Goal: Task Accomplishment & Management: Complete application form

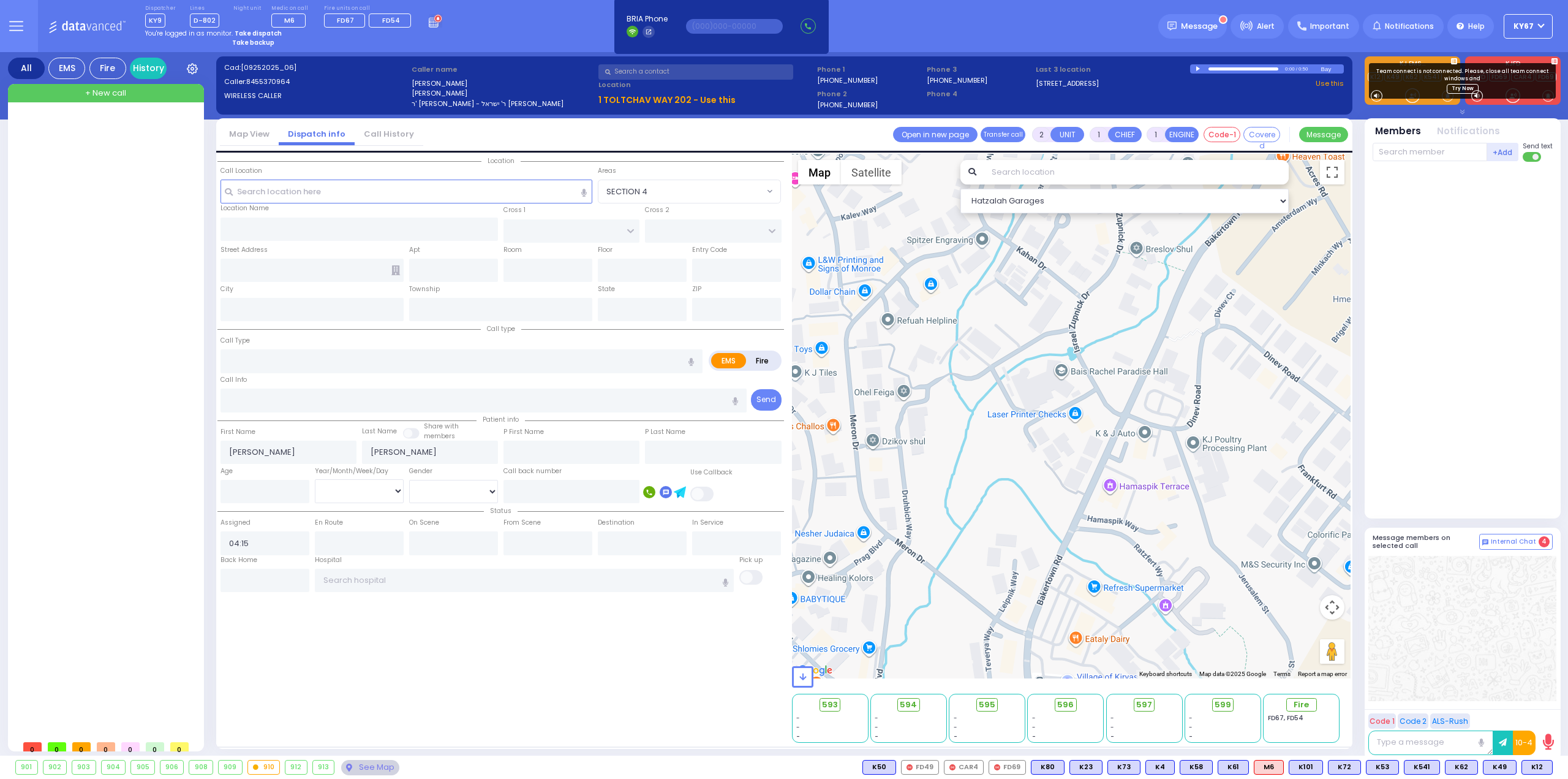
select select
click at [495, 33] on div "Dispatcher KY9 K16 shift has started. Are you K16 ? Lines" at bounding box center [784, 26] width 1568 height 52
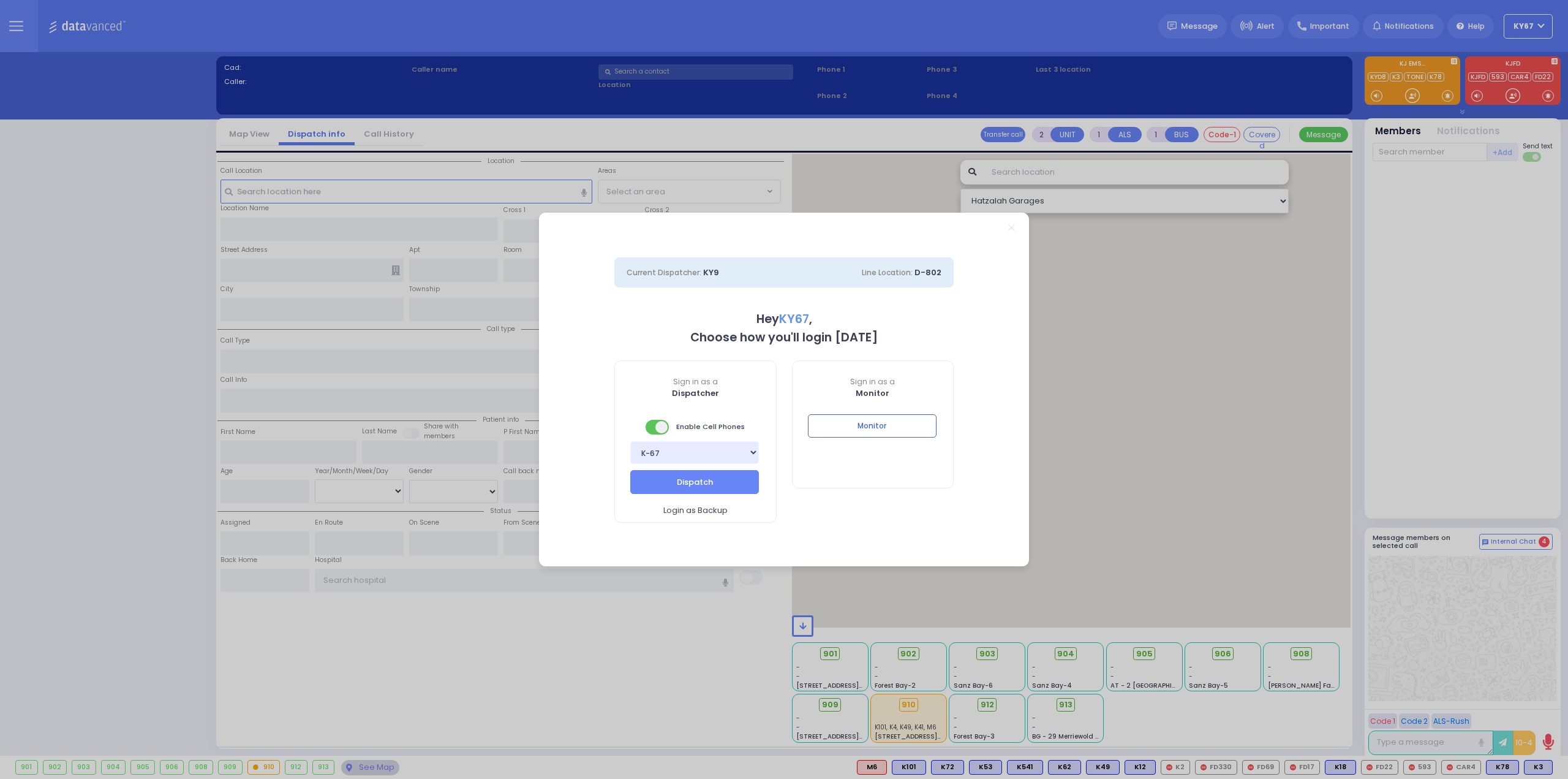
select select "9"
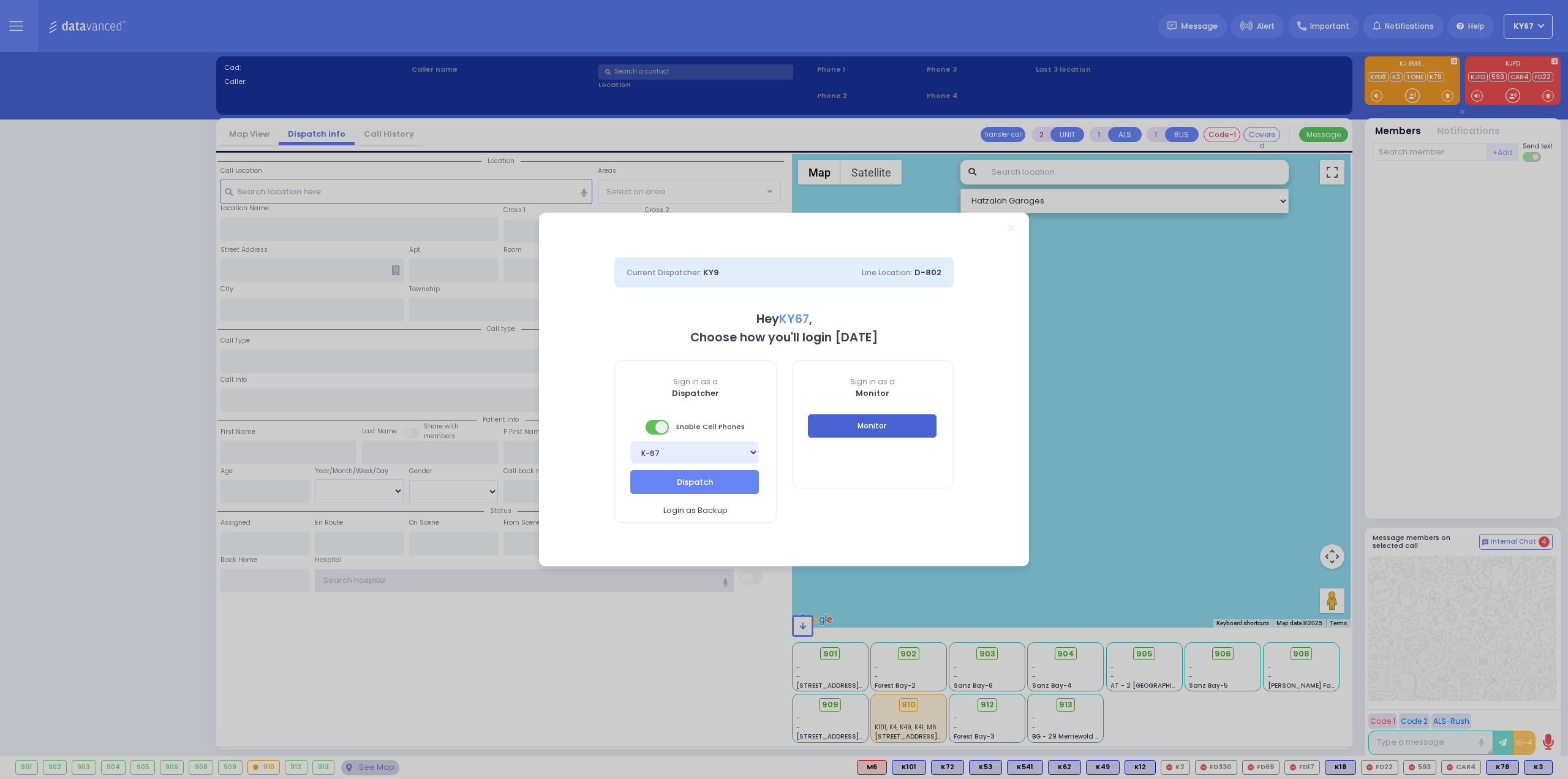
type input "Ky67"
click at [919, 427] on button "Monitor" at bounding box center [872, 426] width 129 height 23
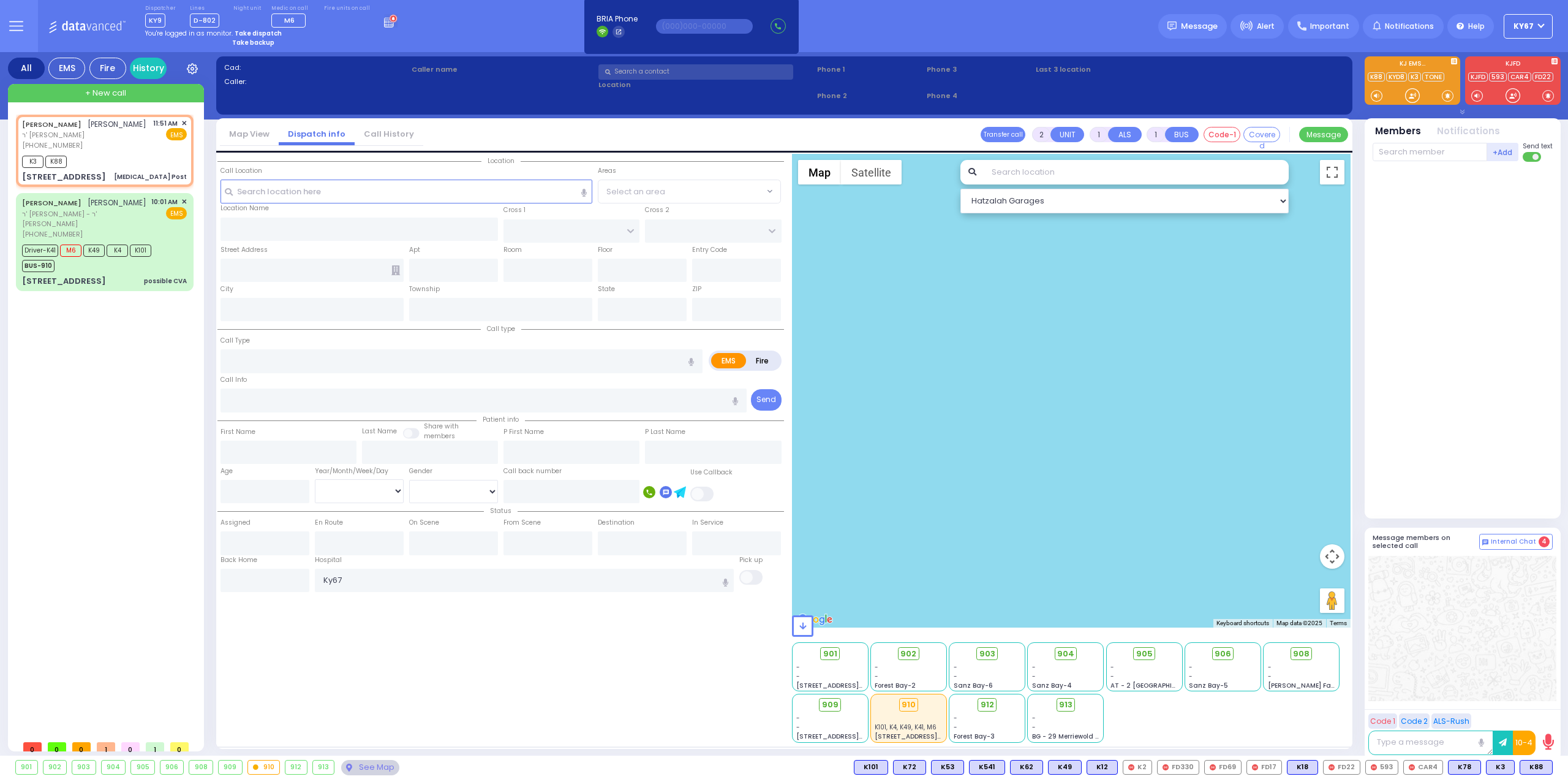
type input "1"
type input "0"
select select
type input "[MEDICAL_DATA] Post"
radio input "true"
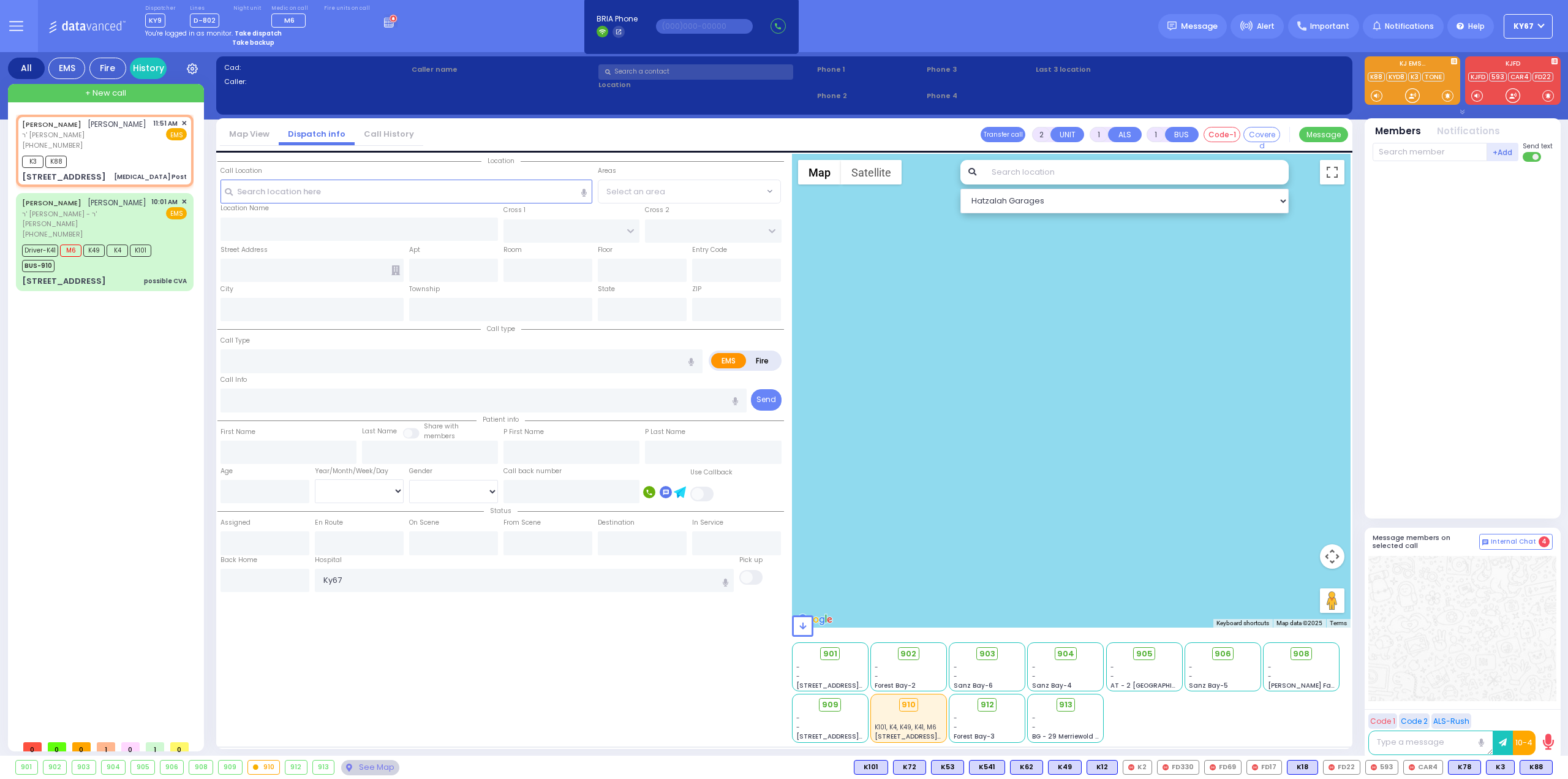
type input "[PERSON_NAME]"
type input "5"
select select "Year"
type input "11:51"
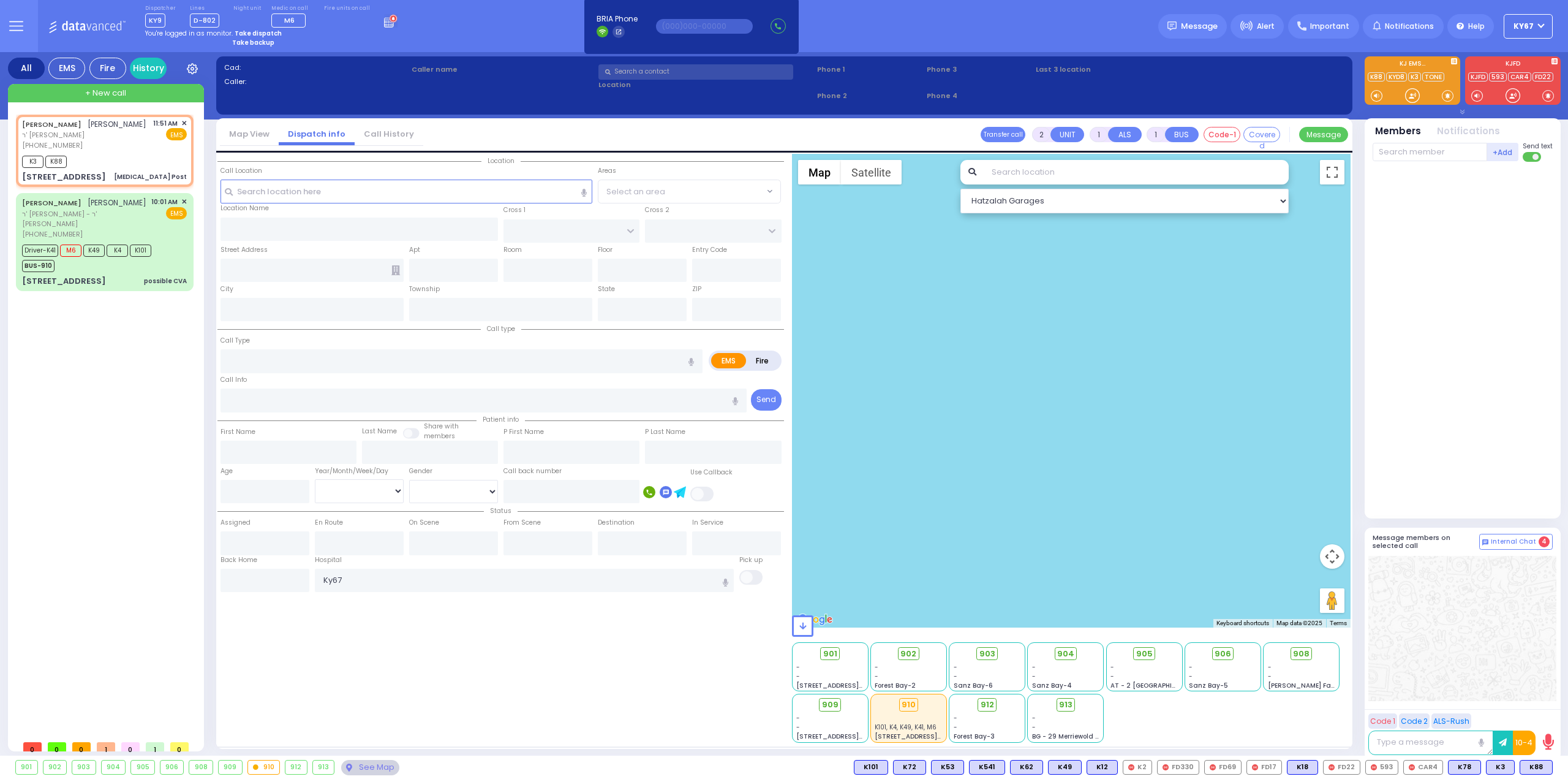
type input "11:52"
select select "Hatzalah Garages"
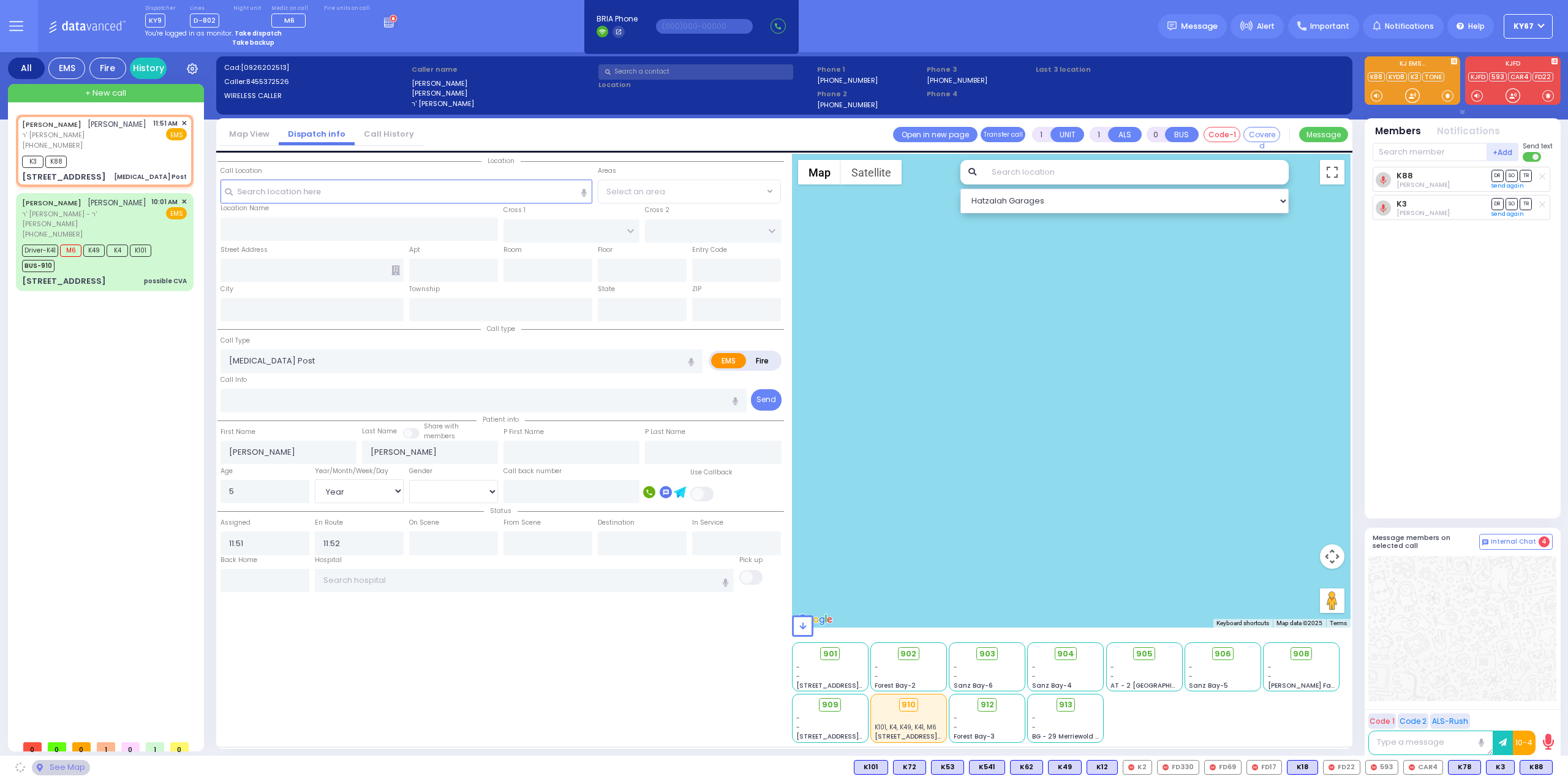
select select
radio input "true"
select select "Year"
select select "Hatzalah Garages"
type input "LEIPNIK WAY"
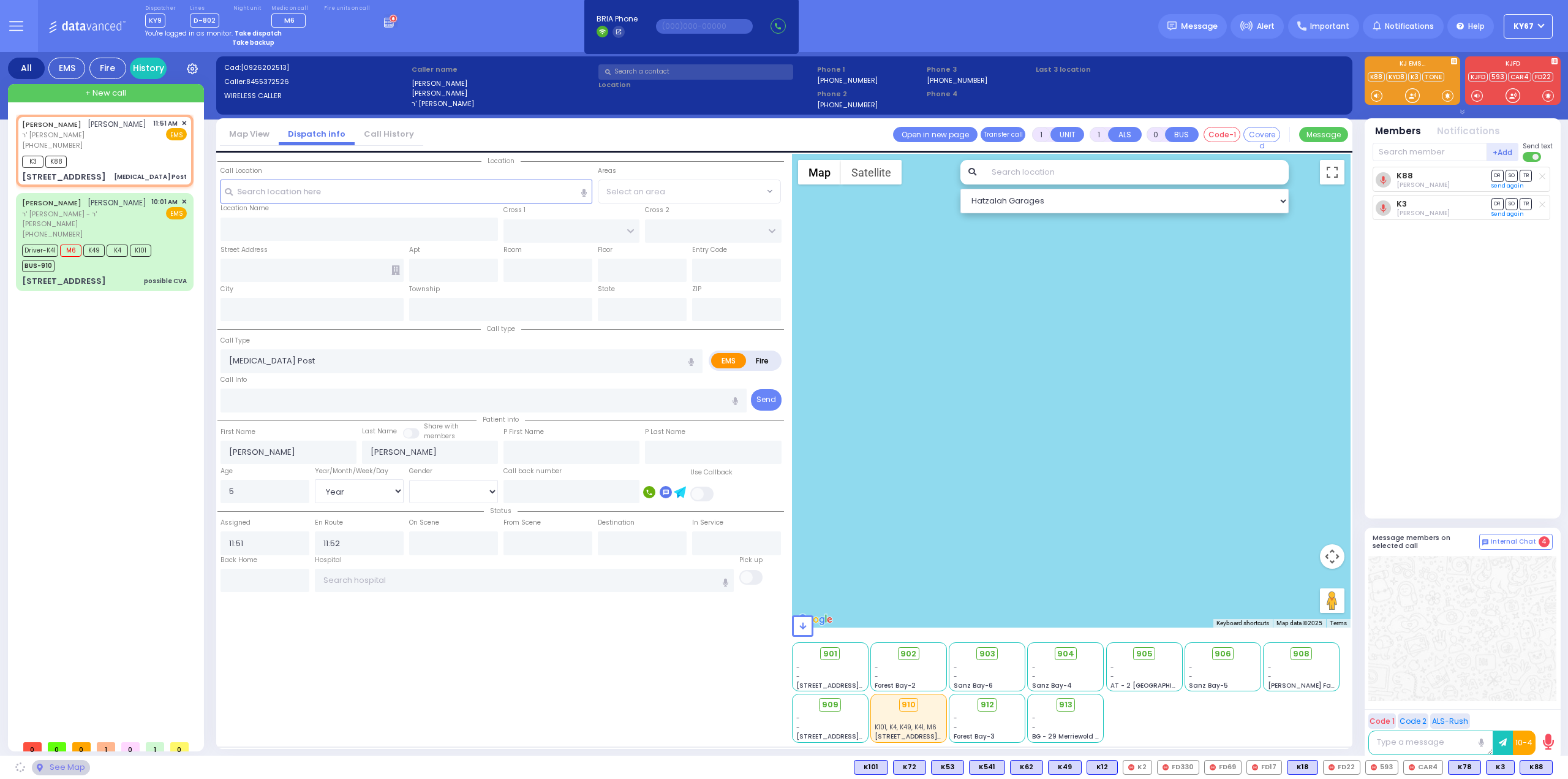
type input "TEVERYA WAY"
type input "3 TEVERYA WAY"
type input "201"
type input "Monroe"
type input "[US_STATE]"
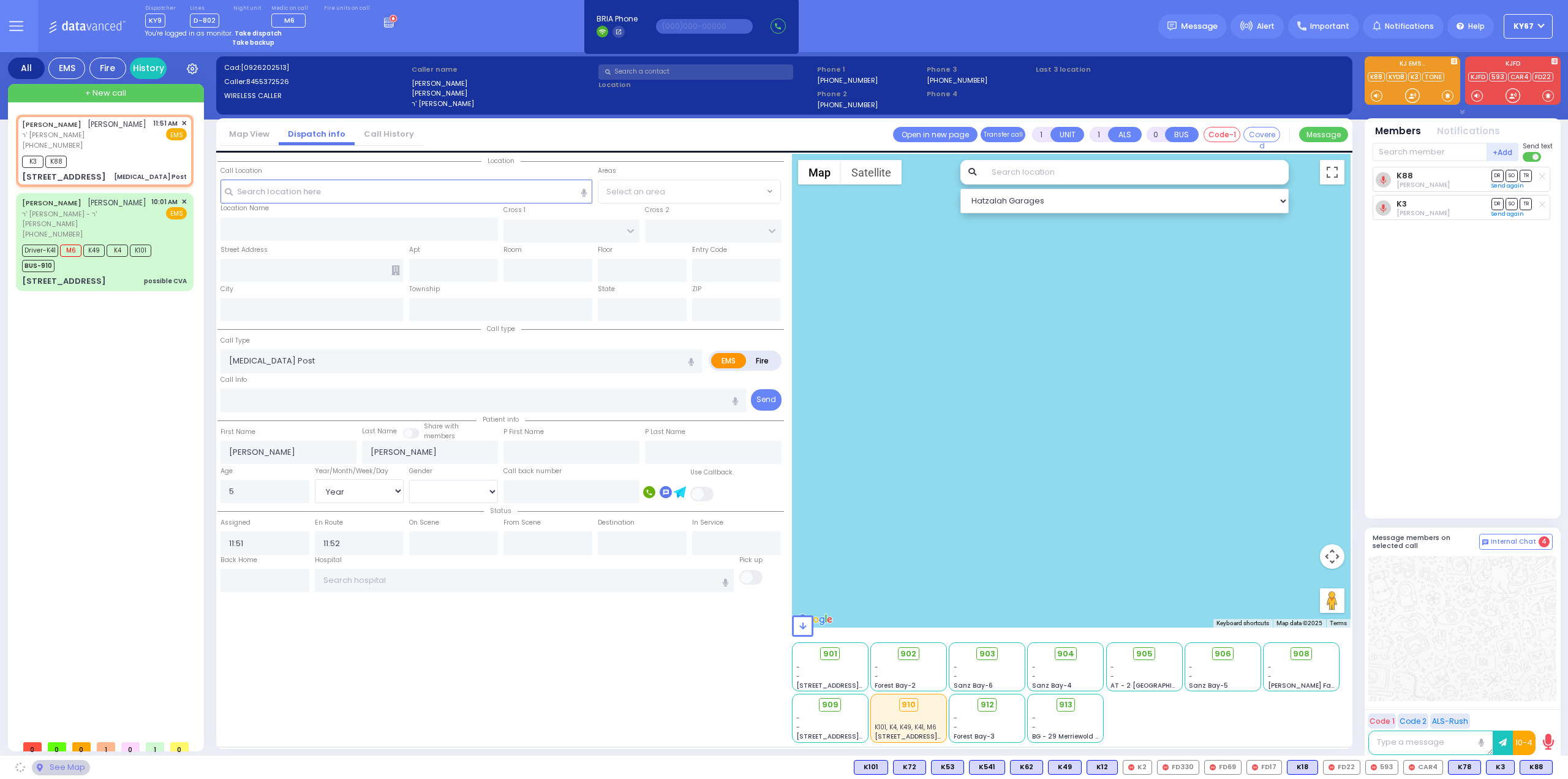
type input "10950"
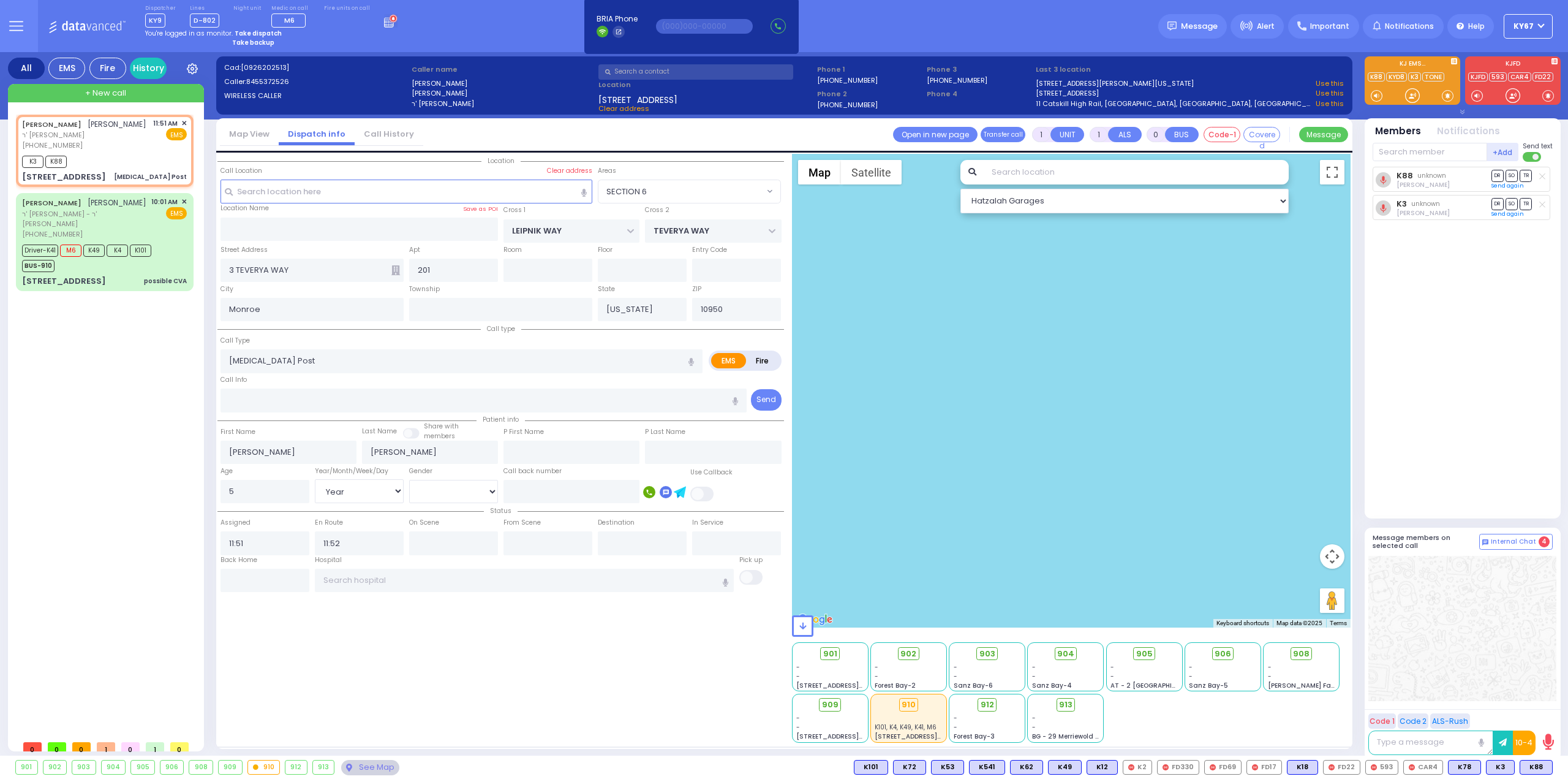
select select "SECTION 6"
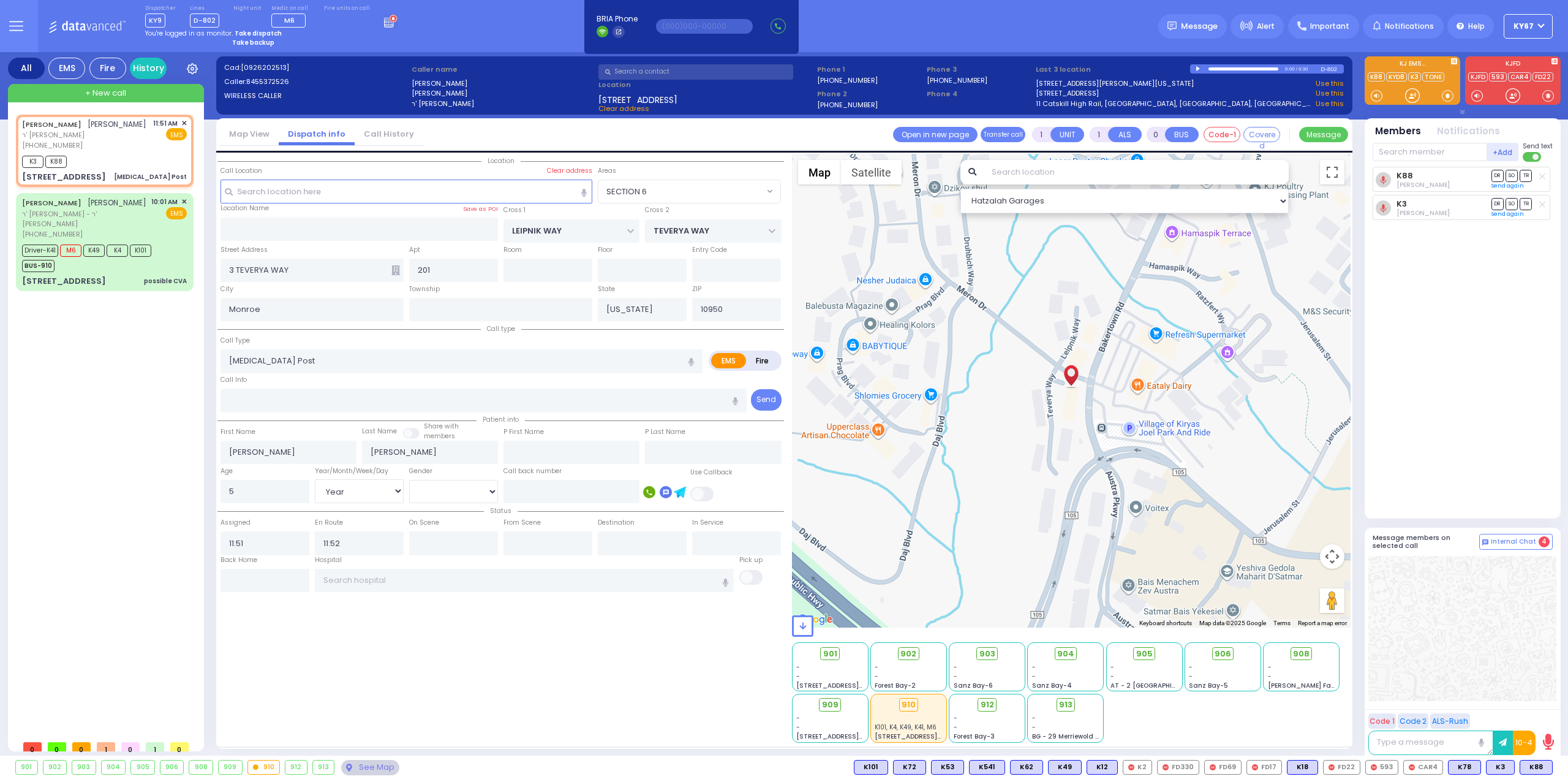
select select
radio input "true"
select select "Year"
select select "[DEMOGRAPHIC_DATA]"
select select "Hatzalah Garages"
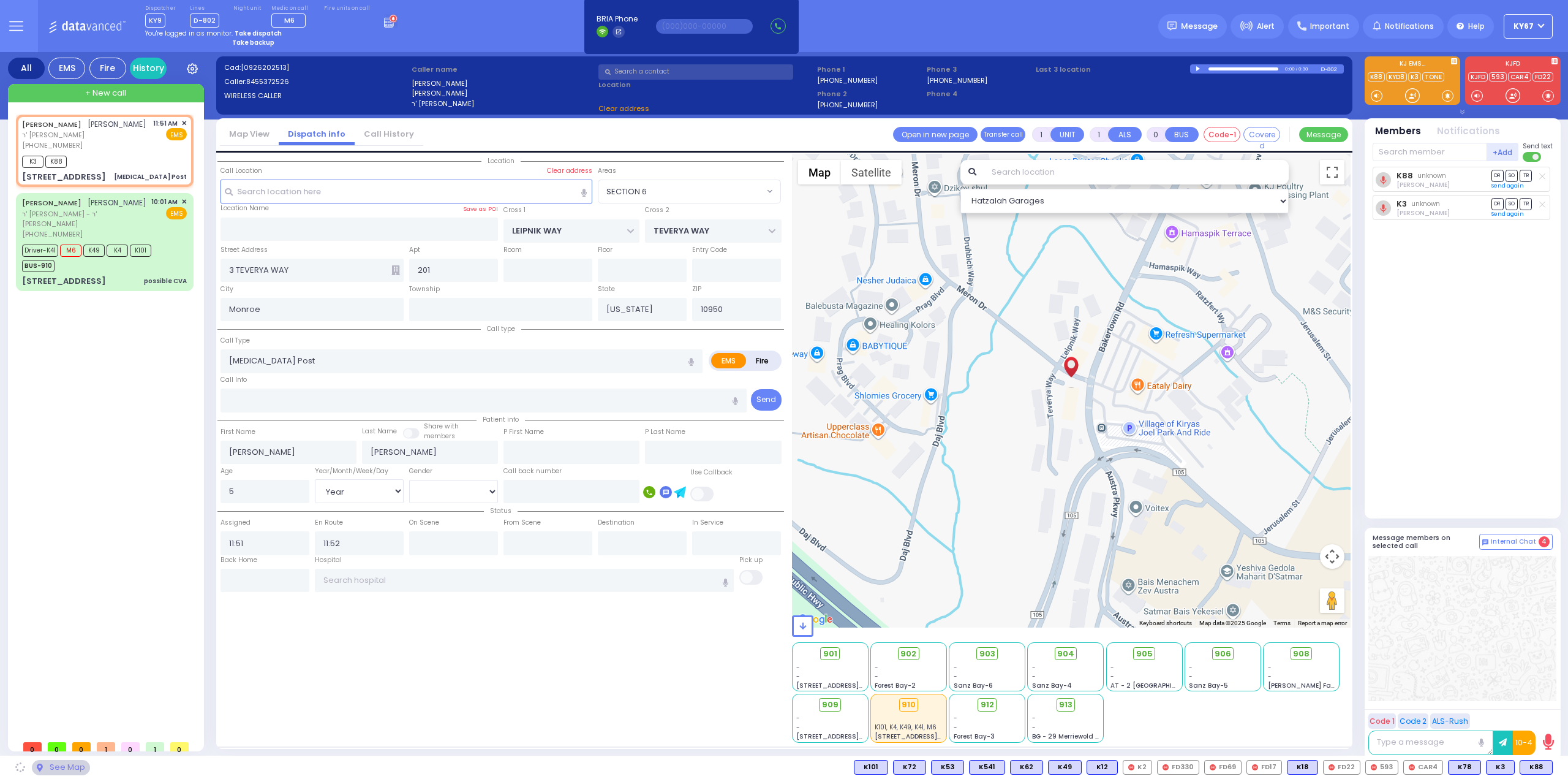
select select "SECTION 6"
